Goal: Transaction & Acquisition: Purchase product/service

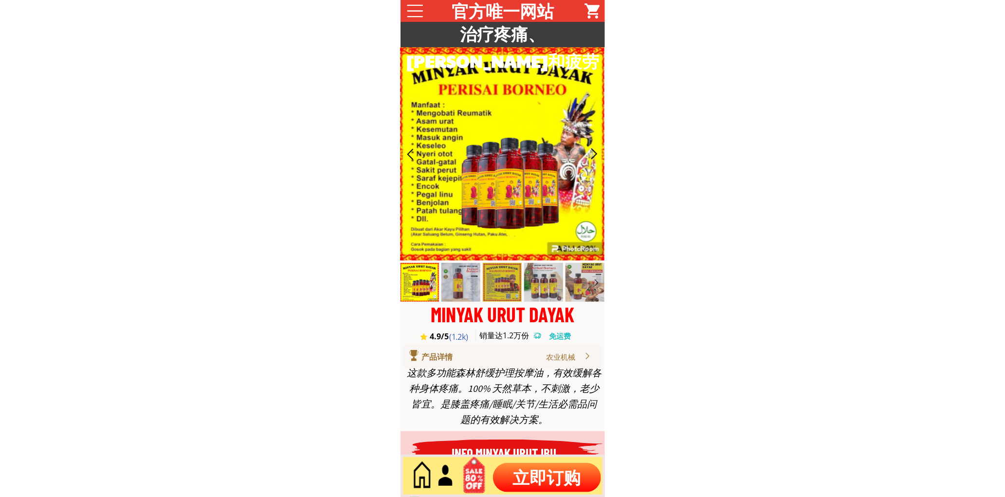
click at [543, 469] on p "立即订购" at bounding box center [547, 477] width 108 height 29
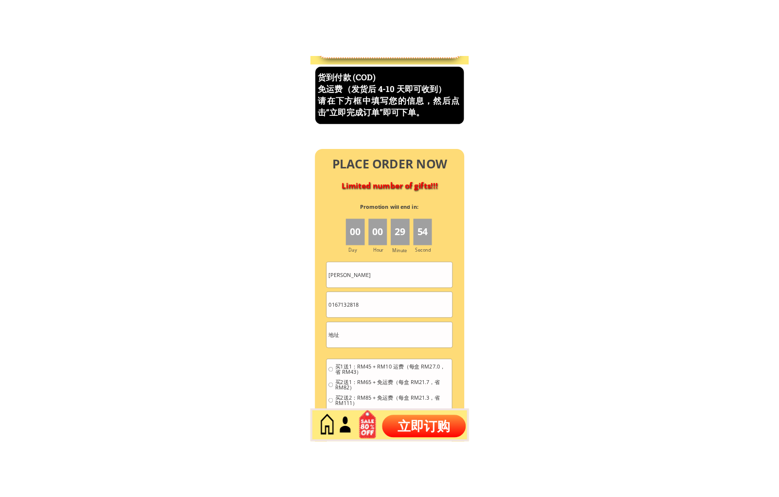
scroll to position [4163, 0]
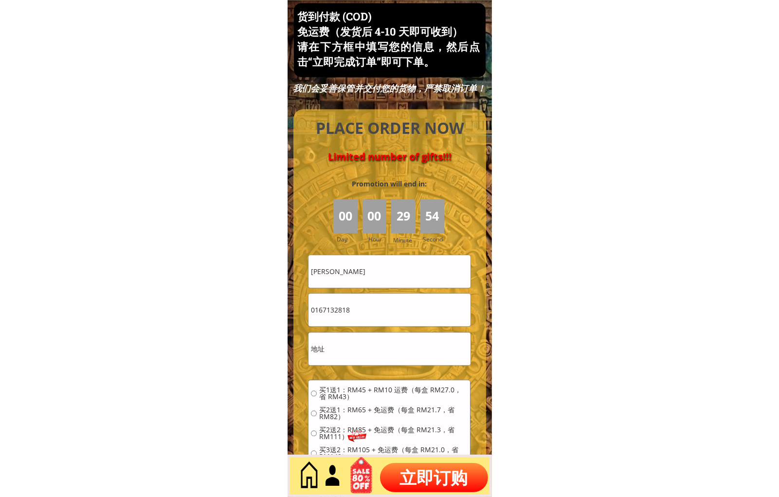
click at [367, 276] on input "[PERSON_NAME]" at bounding box center [390, 271] width 162 height 33
click at [367, 275] on input "[PERSON_NAME]" at bounding box center [390, 271] width 162 height 33
paste input "[PERSON_NAME]"
type input "[PERSON_NAME]"
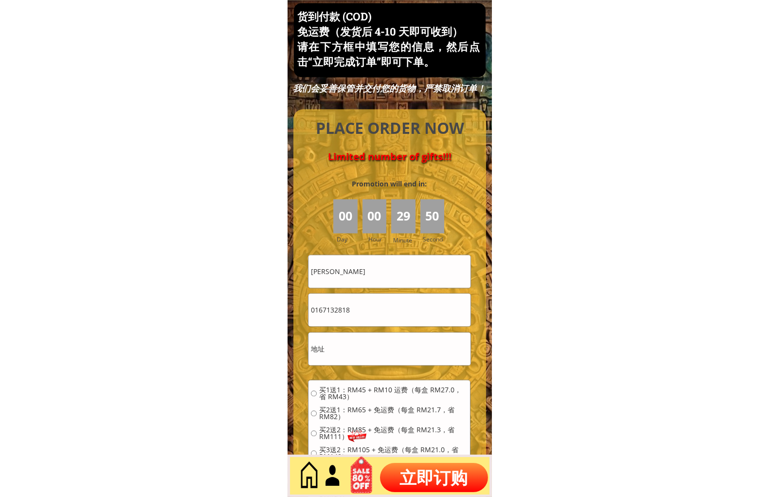
click at [375, 317] on input "0167132818" at bounding box center [390, 309] width 162 height 33
click at [376, 317] on input "0167132818" at bounding box center [390, 309] width 162 height 33
paste input "24285243"
type input "0124285243"
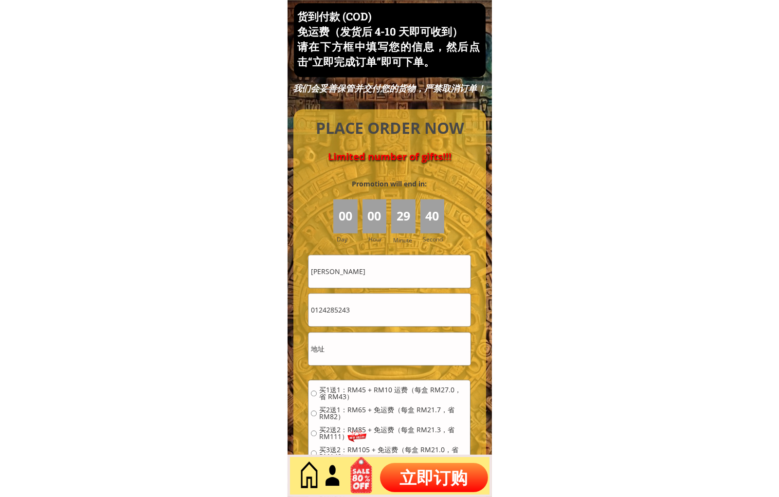
click at [372, 358] on input "text" at bounding box center [390, 348] width 162 height 33
paste input "Graha Maju, [GEOGRAPHIC_DATA]"
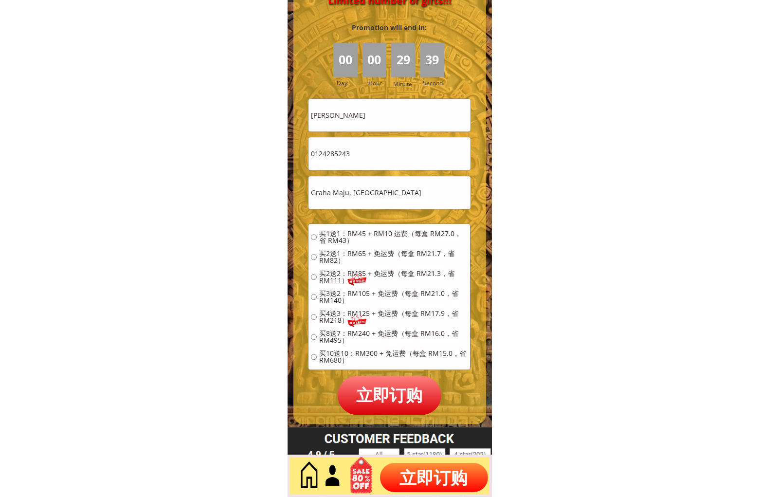
scroll to position [4343, 0]
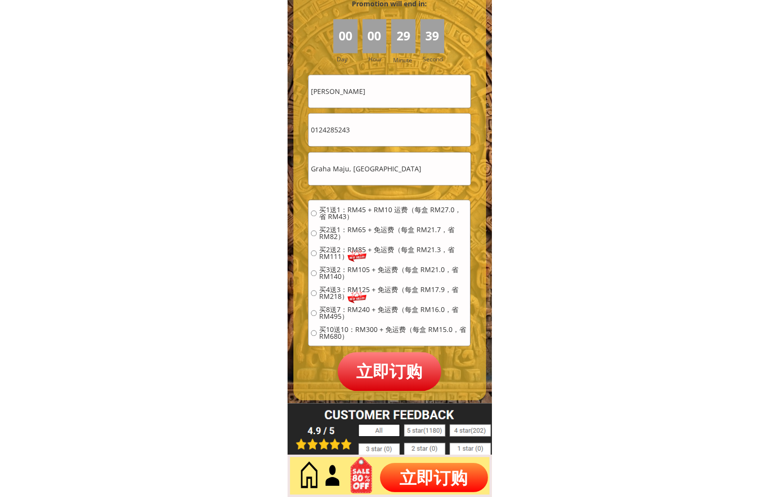
type input "Graha Maju, [GEOGRAPHIC_DATA]"
click at [349, 220] on div "买1送1：RM45 + RM10 运费（每盒 RM27.0，省 RM43） 买2送1：RM65 + 免运费（每盒 RM21.7，省 RM82） 买2送2：RM…" at bounding box center [389, 276] width 157 height 140
click at [343, 216] on span "买1送1：RM45 + RM10 运费（每盒 RM27.0，省 RM43）" at bounding box center [393, 213] width 148 height 14
radio input "true"
click at [400, 379] on p "立即订购" at bounding box center [390, 371] width 104 height 38
